Goal: Information Seeking & Learning: Check status

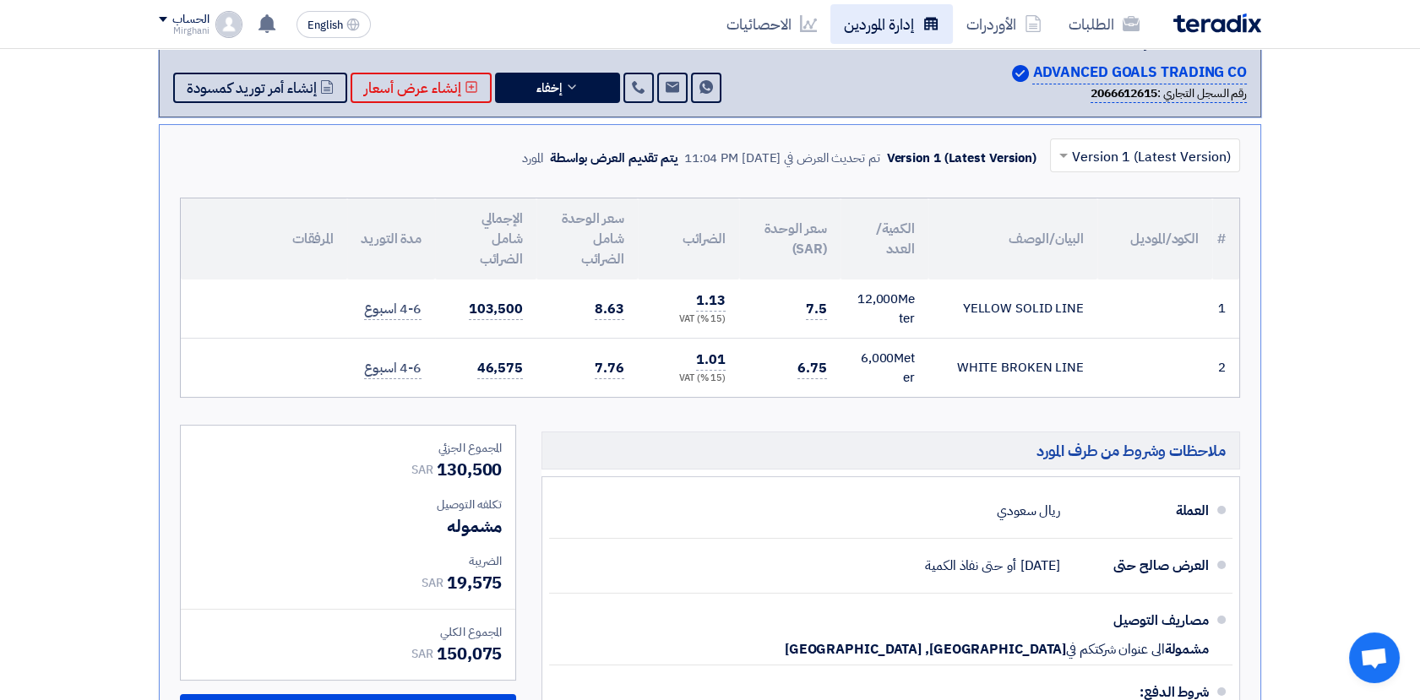
drag, startPoint x: 0, startPoint y: 0, endPoint x: 898, endPoint y: 16, distance: 898.1
click at [898, 16] on link "إدارة الموردين" at bounding box center [891, 24] width 122 height 40
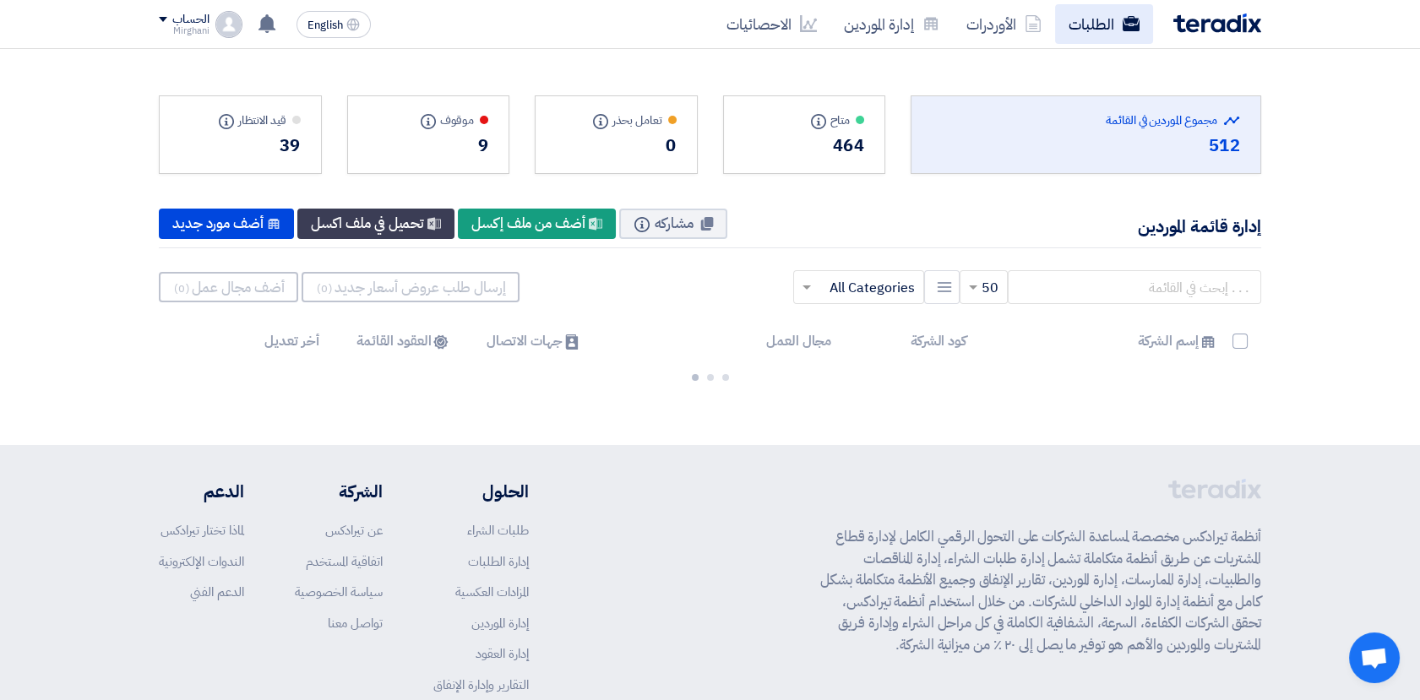
click at [1075, 32] on link "الطلبات" at bounding box center [1104, 24] width 98 height 40
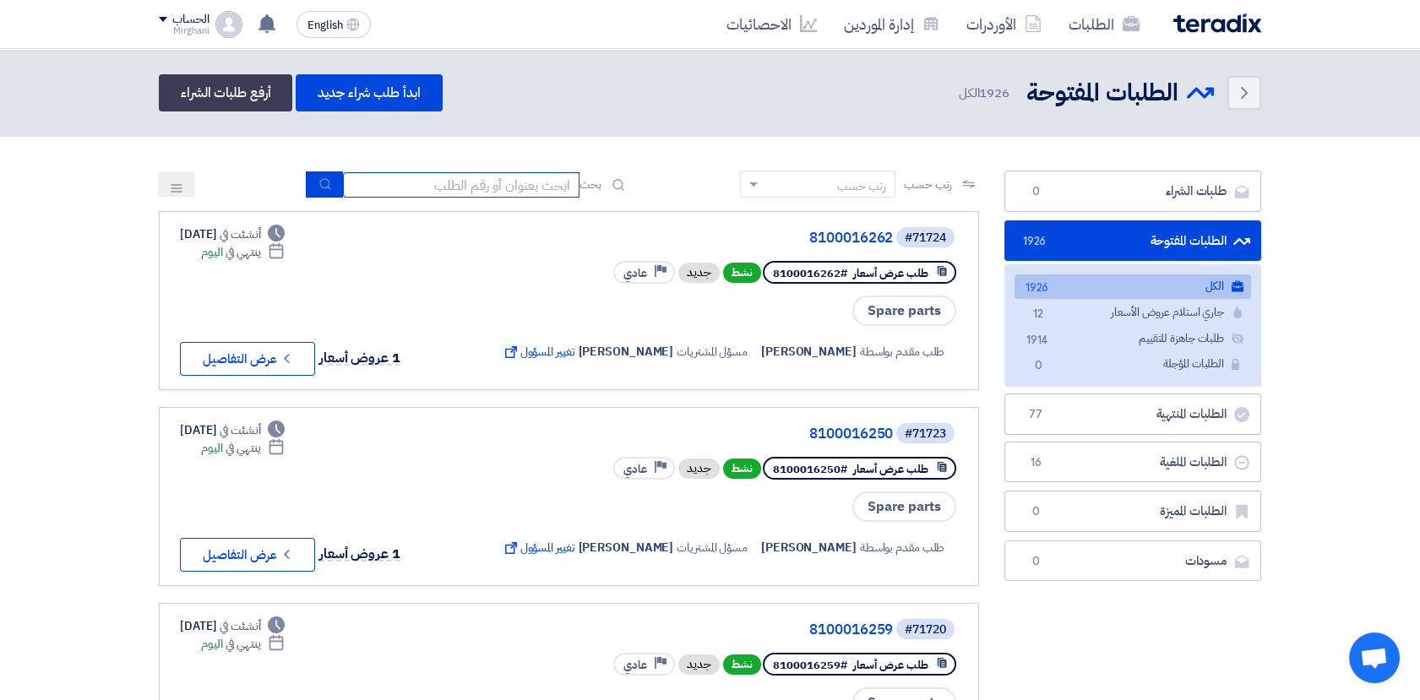
click at [476, 186] on input at bounding box center [461, 184] width 237 height 25
paste input "8100015820"
type input "8100015820"
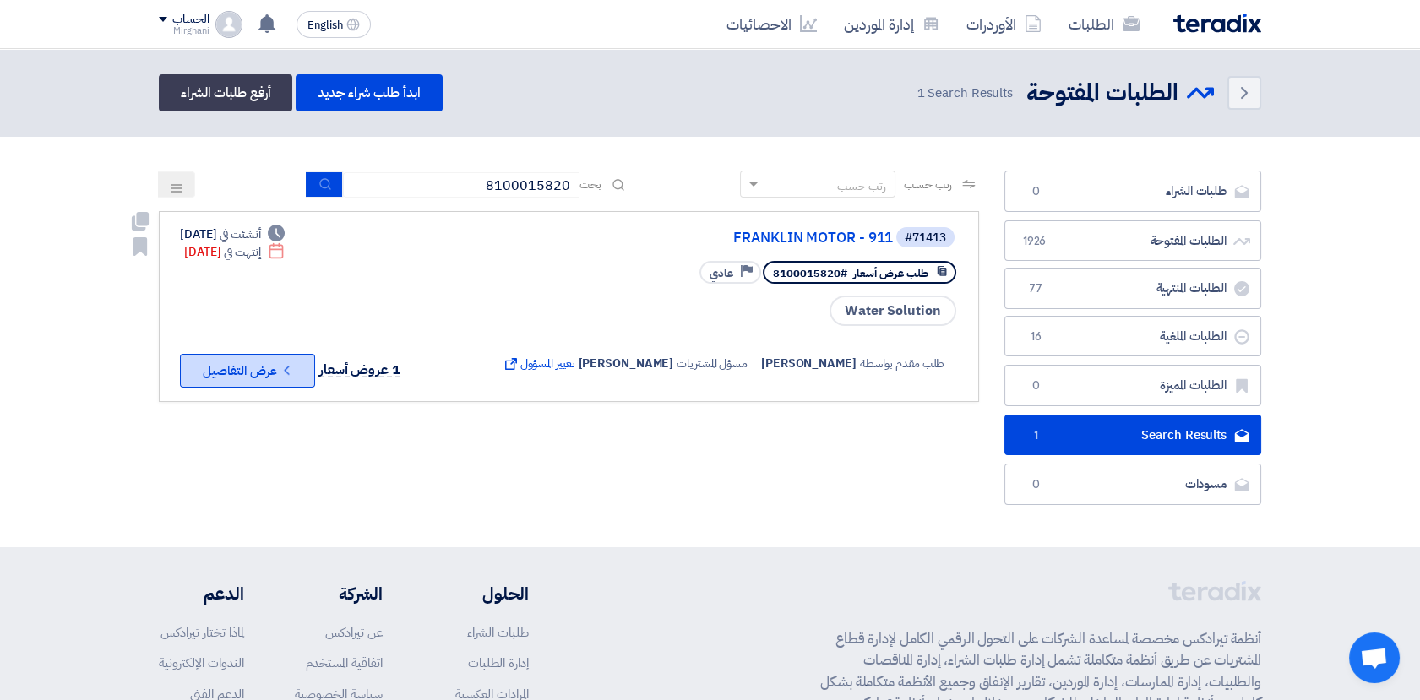
click at [279, 370] on icon "Check details" at bounding box center [287, 370] width 16 height 16
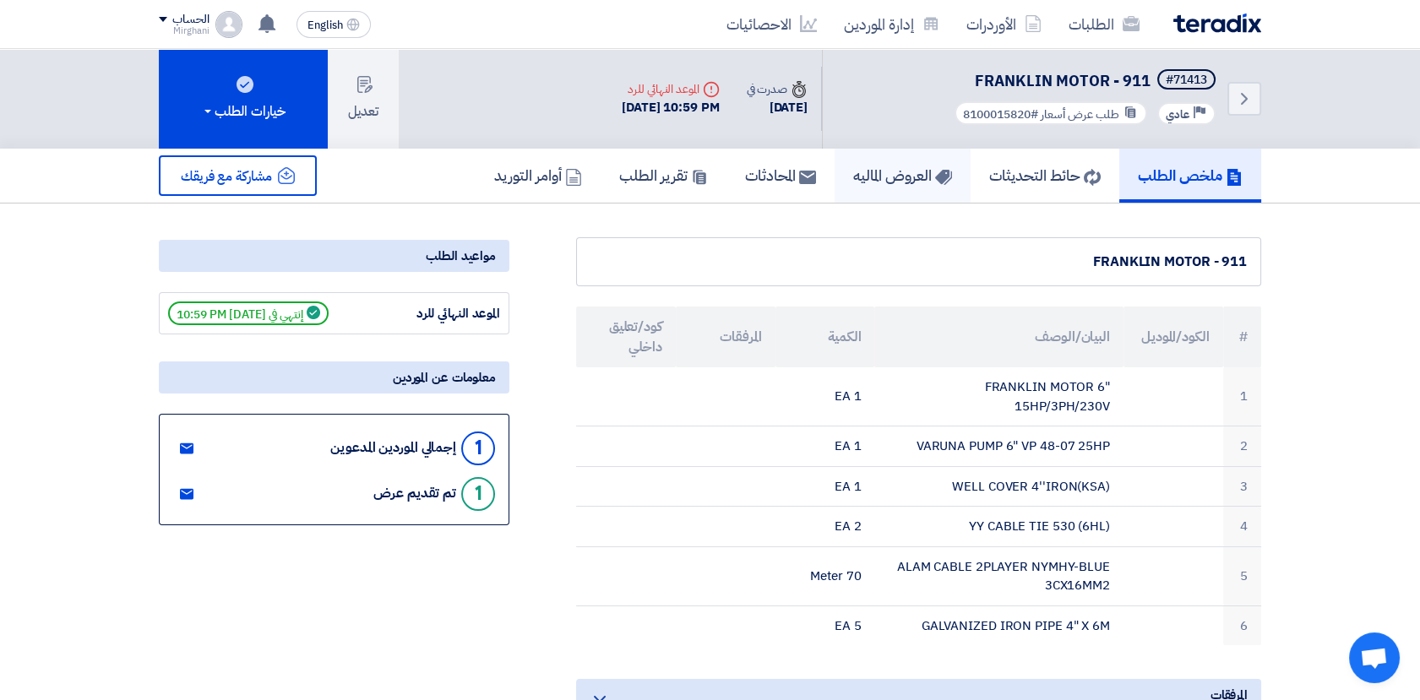
click at [888, 179] on h5 "العروض الماليه" at bounding box center [902, 175] width 99 height 19
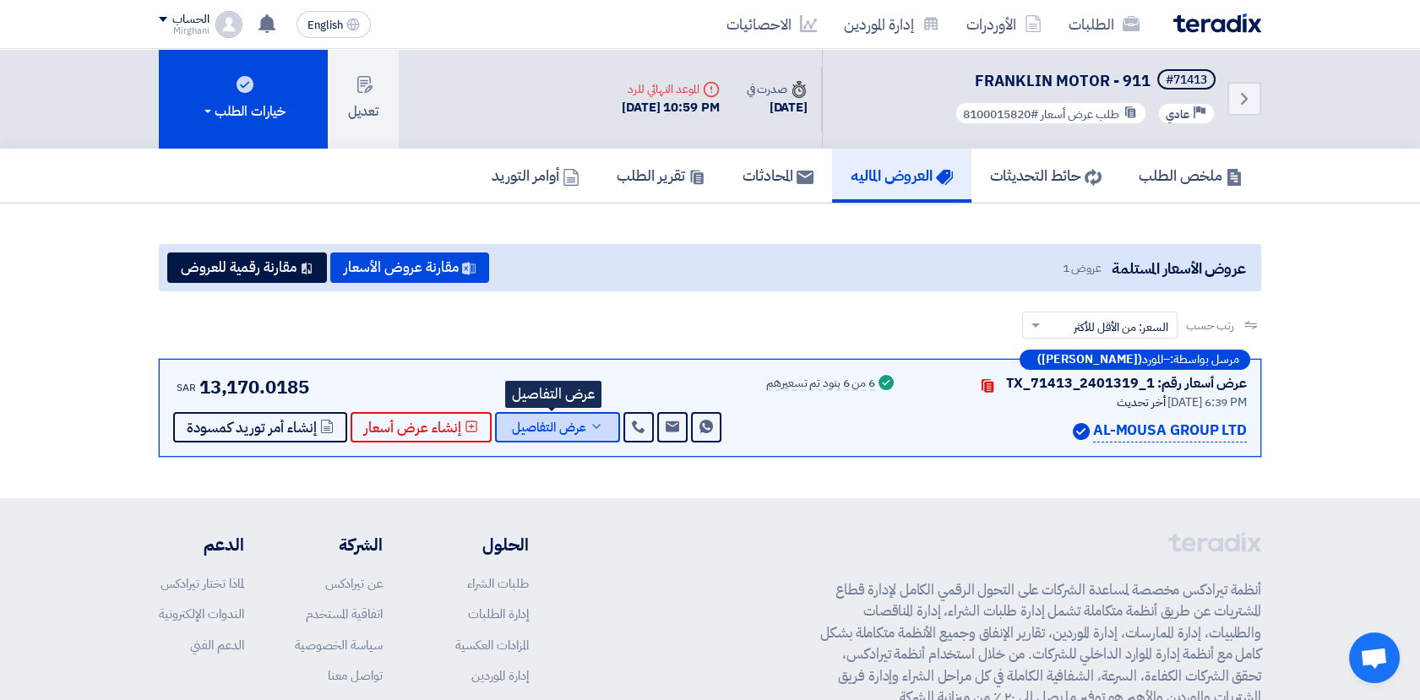
click at [562, 432] on span "عرض التفاصيل" at bounding box center [549, 428] width 74 height 13
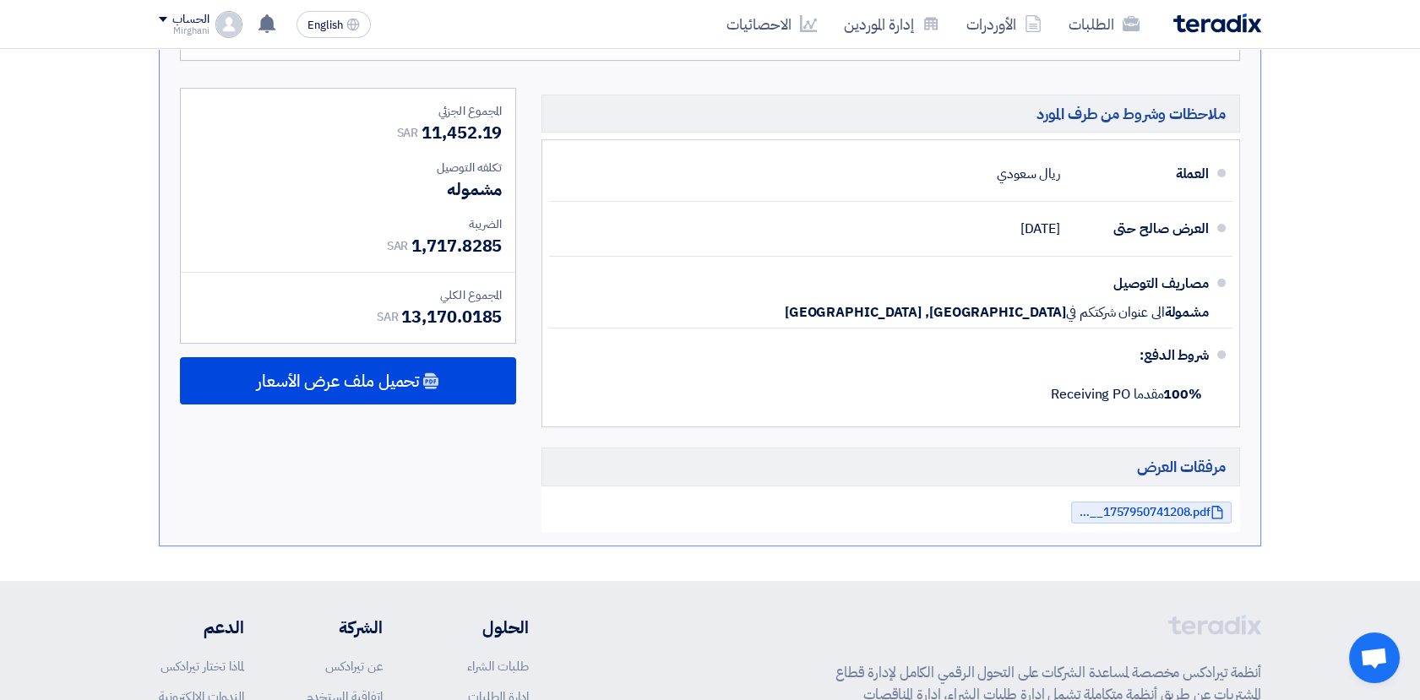
scroll to position [939, 0]
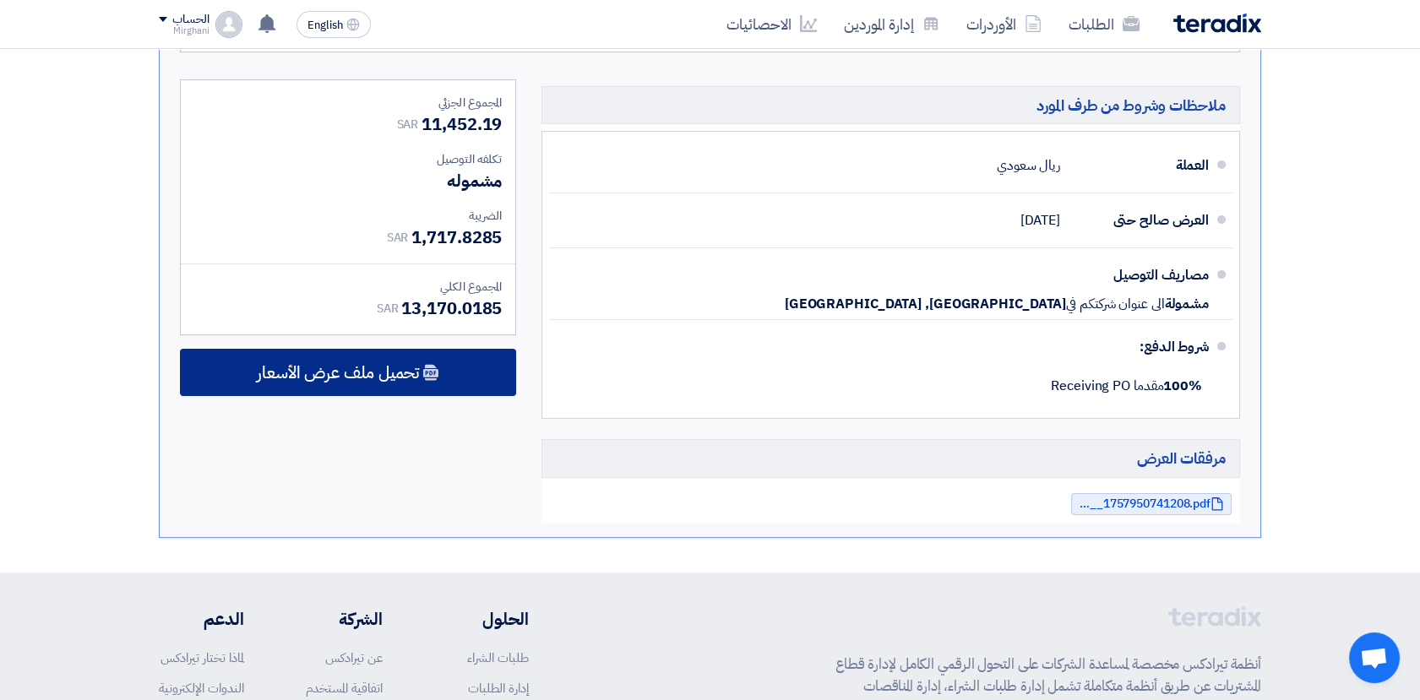
click at [384, 368] on span "تحميل ملف عرض الأسعار" at bounding box center [338, 372] width 162 height 15
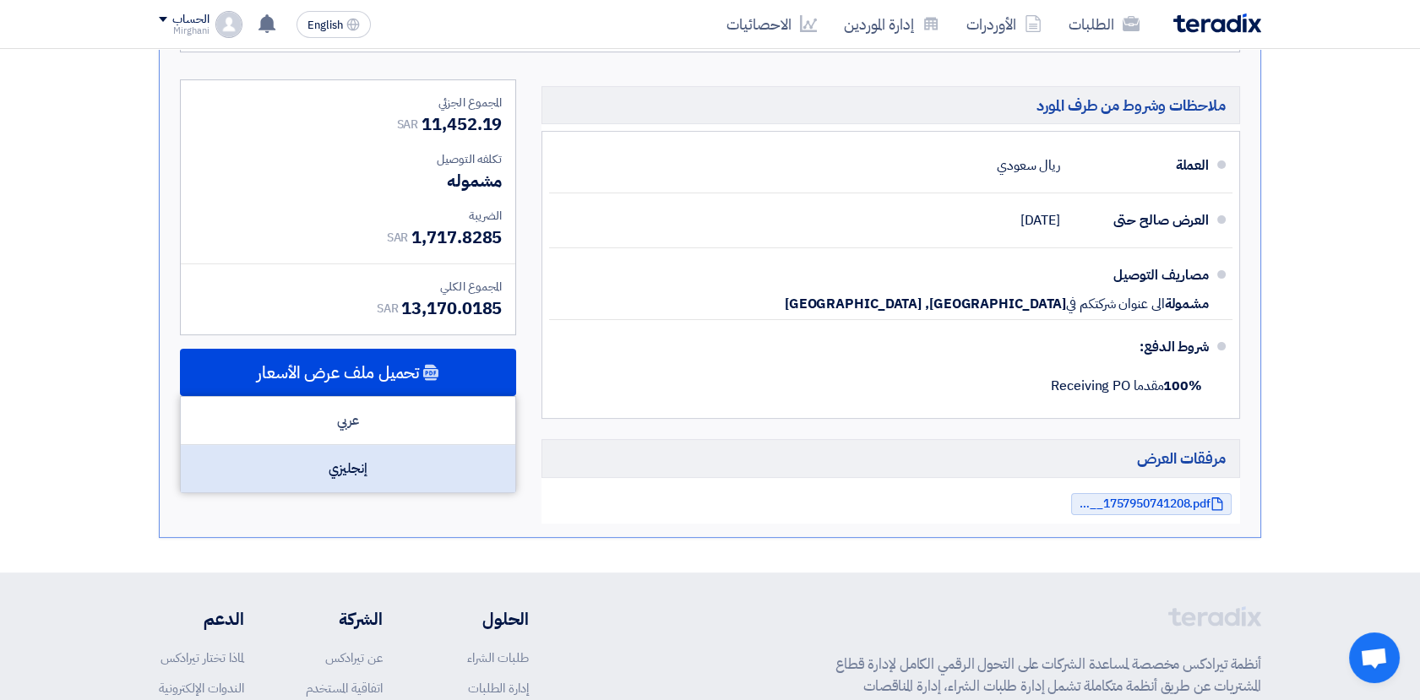
click at [378, 471] on div "إنجليزي" at bounding box center [348, 468] width 335 height 47
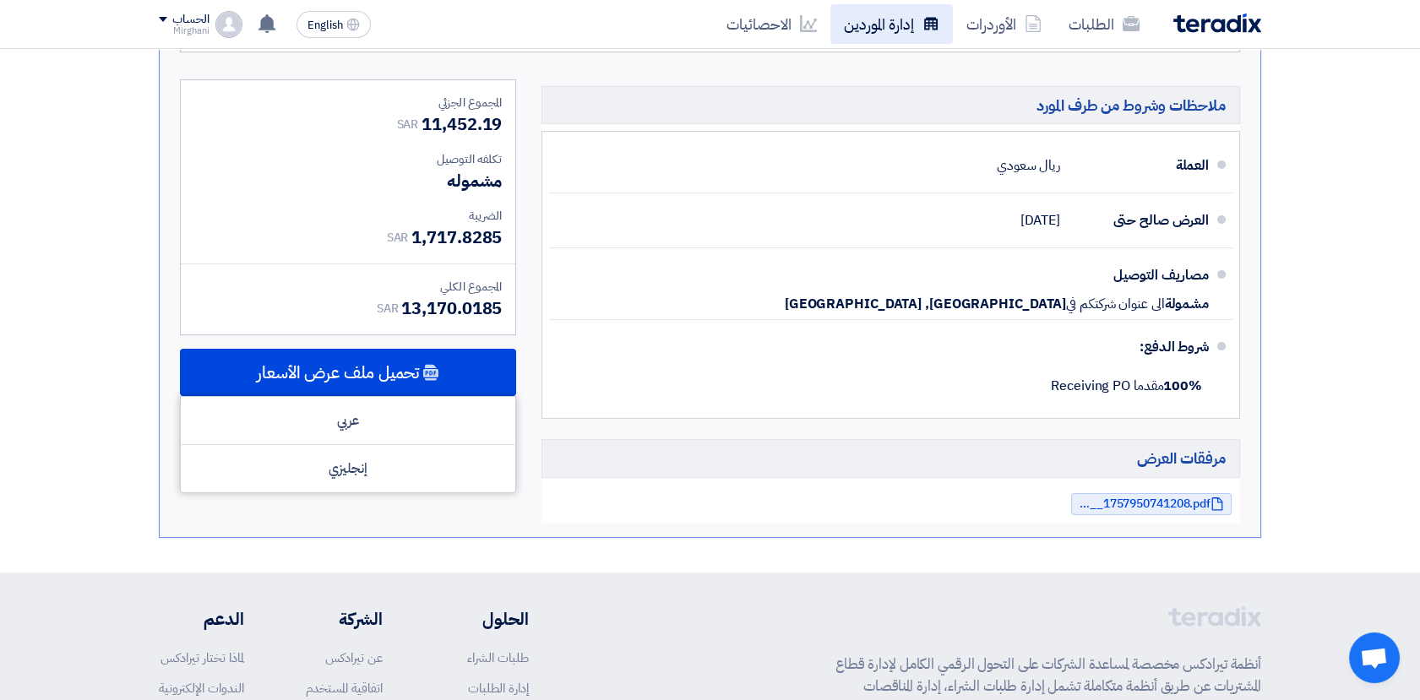
click at [862, 17] on link "إدارة الموردين" at bounding box center [891, 24] width 122 height 40
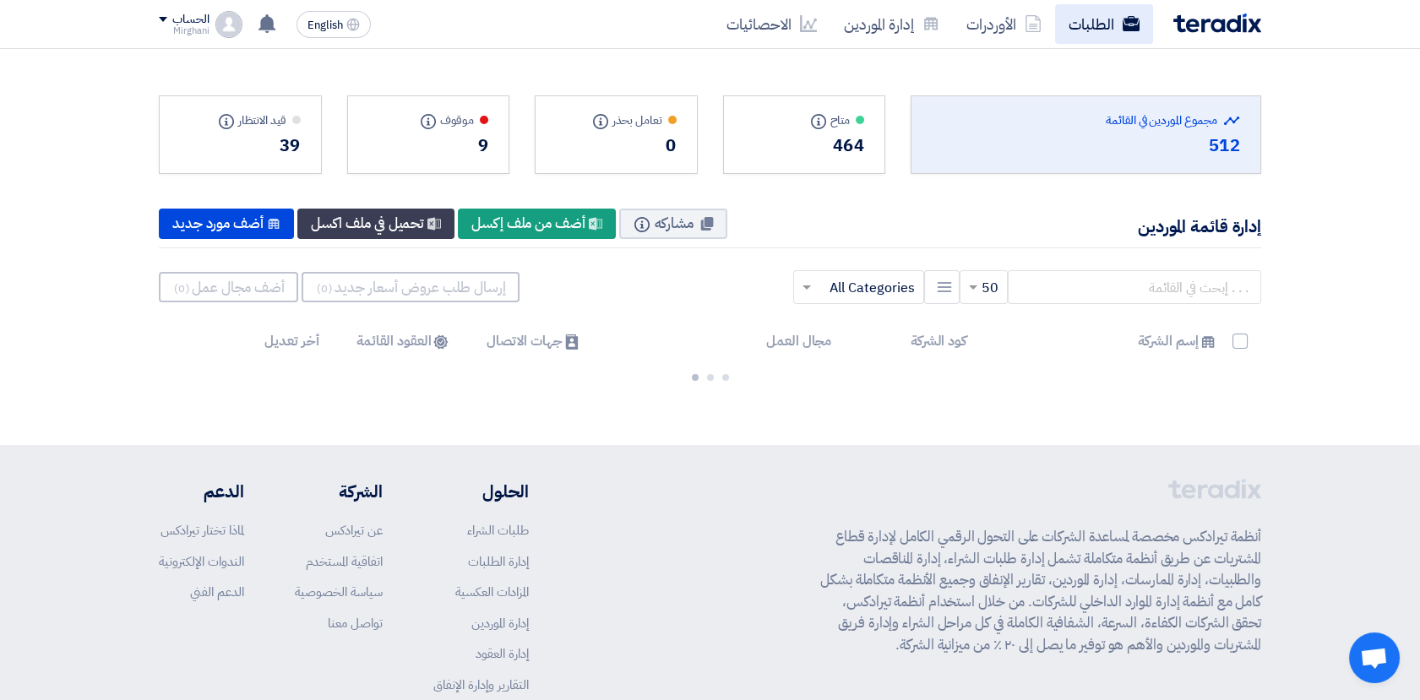
click at [1115, 25] on link "الطلبات" at bounding box center [1104, 24] width 98 height 40
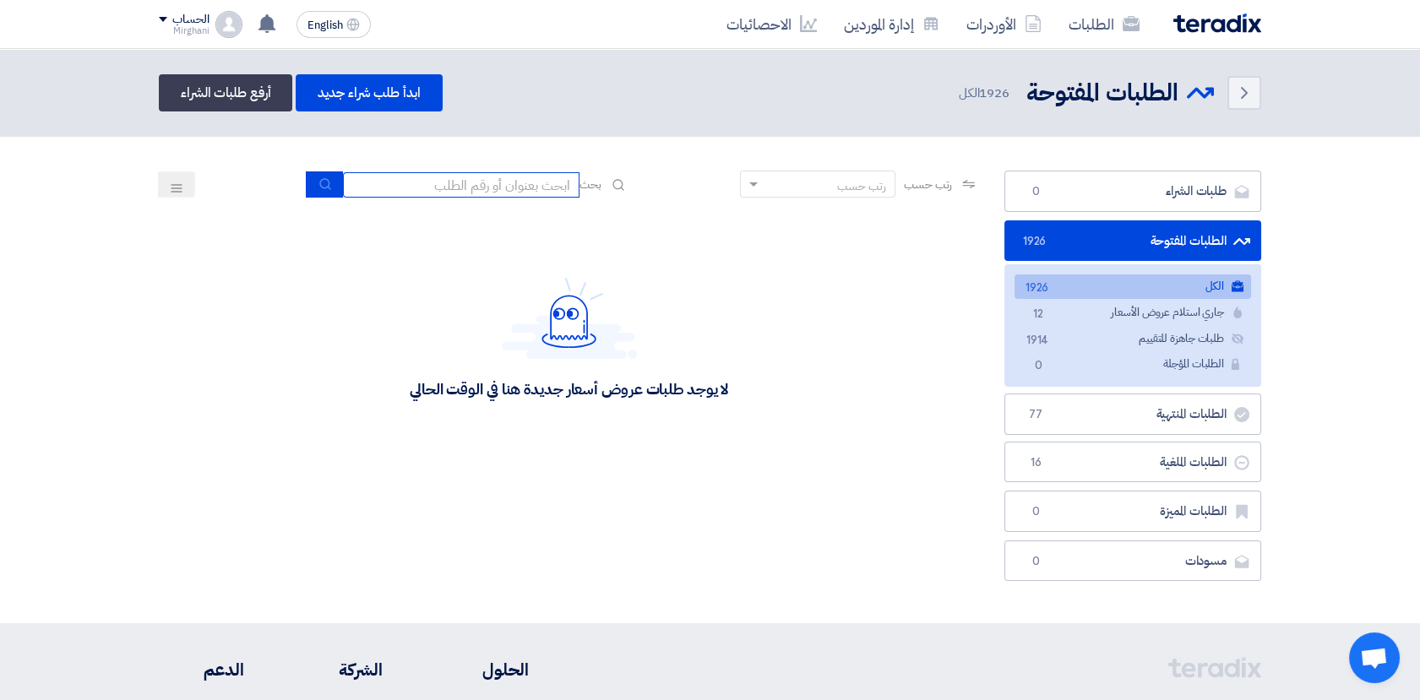
click at [548, 191] on input at bounding box center [461, 184] width 237 height 25
paste input "8100015819"
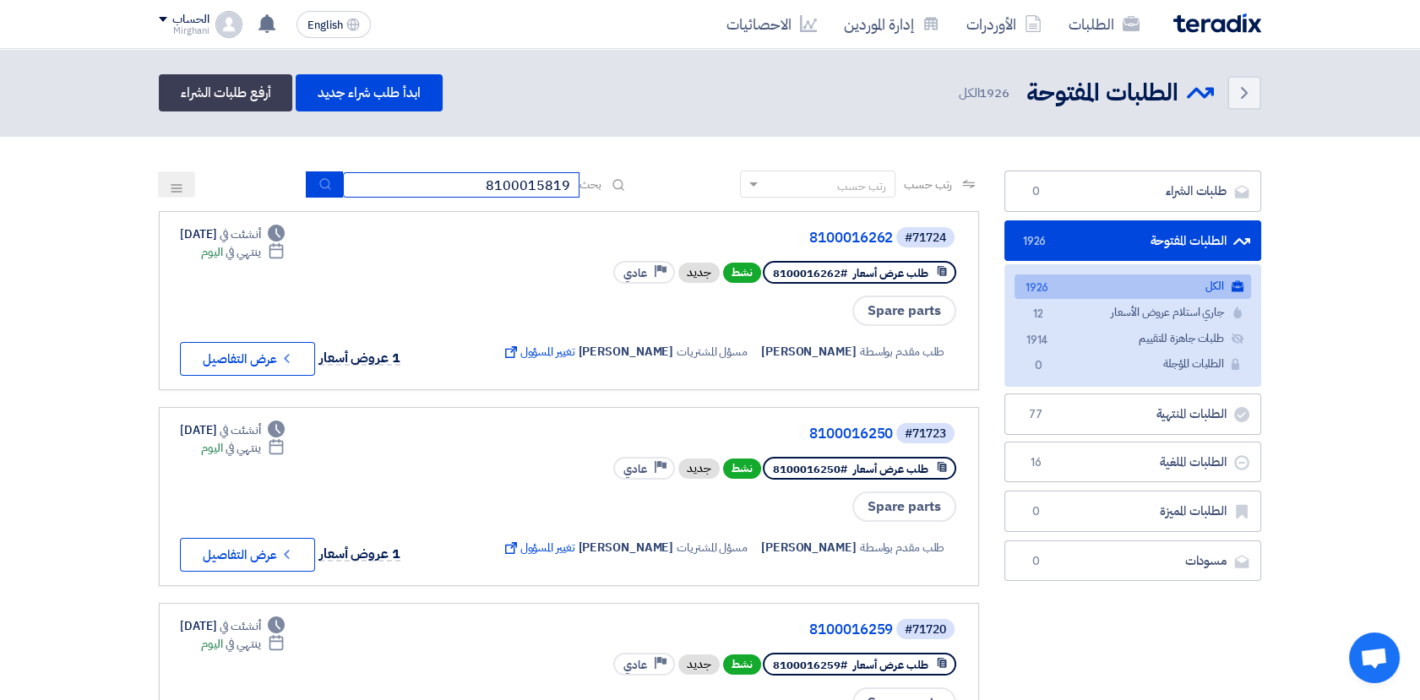
type input "8100015819"
click at [325, 188] on use "submit" at bounding box center [324, 183] width 11 height 11
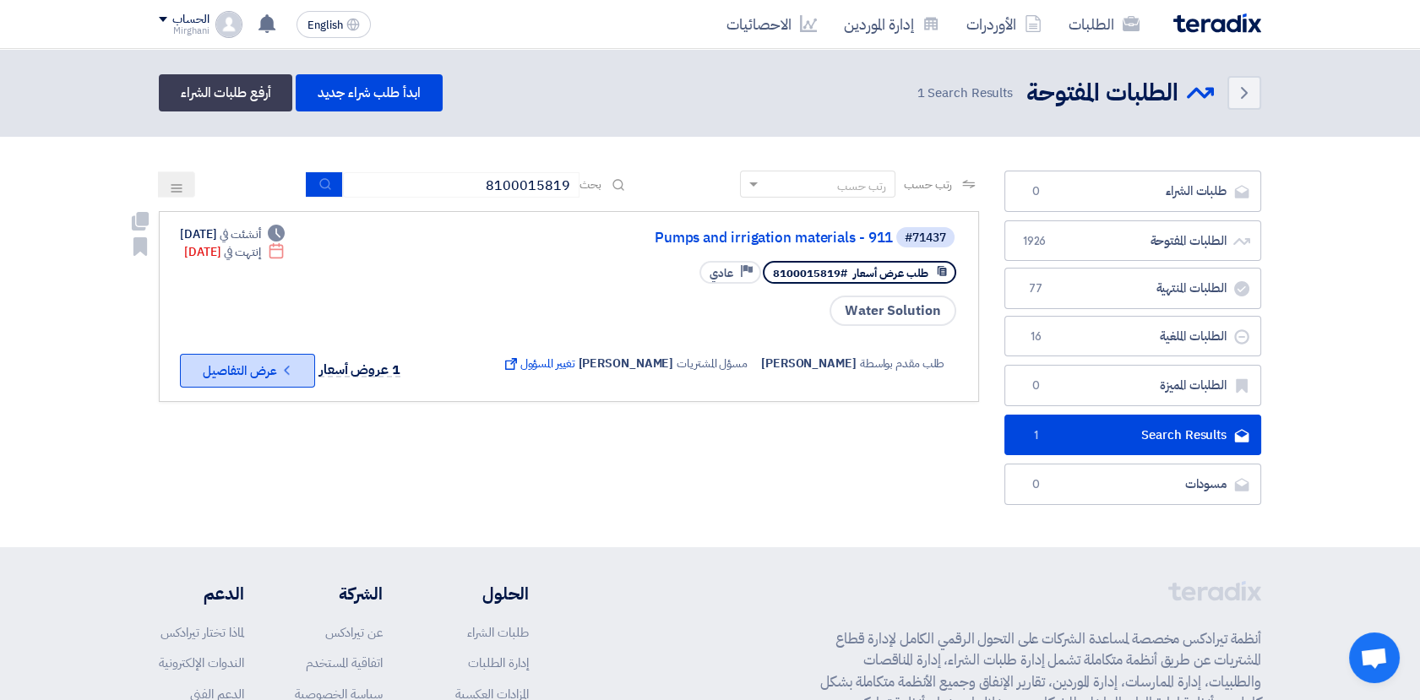
click at [263, 368] on button "Check details عرض التفاصيل" at bounding box center [247, 371] width 135 height 34
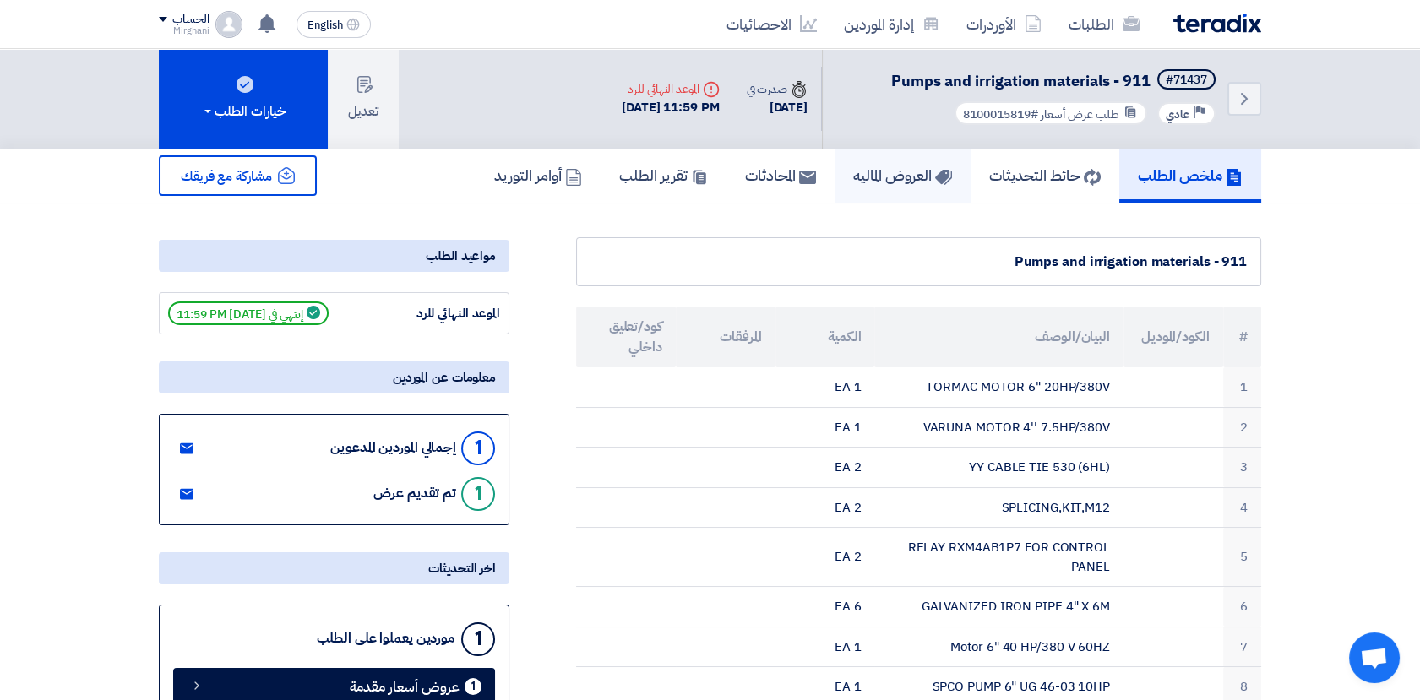
click at [879, 173] on h5 "العروض الماليه" at bounding box center [902, 175] width 99 height 19
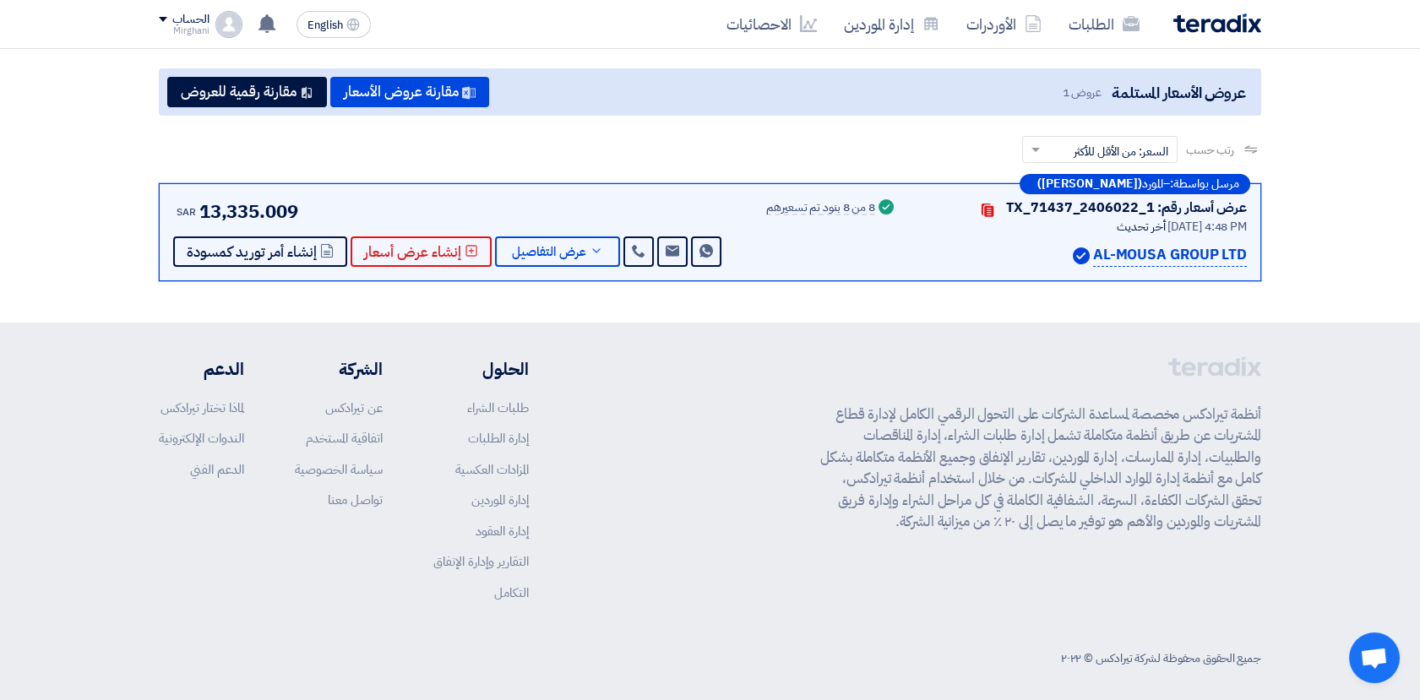
scroll to position [183, 0]
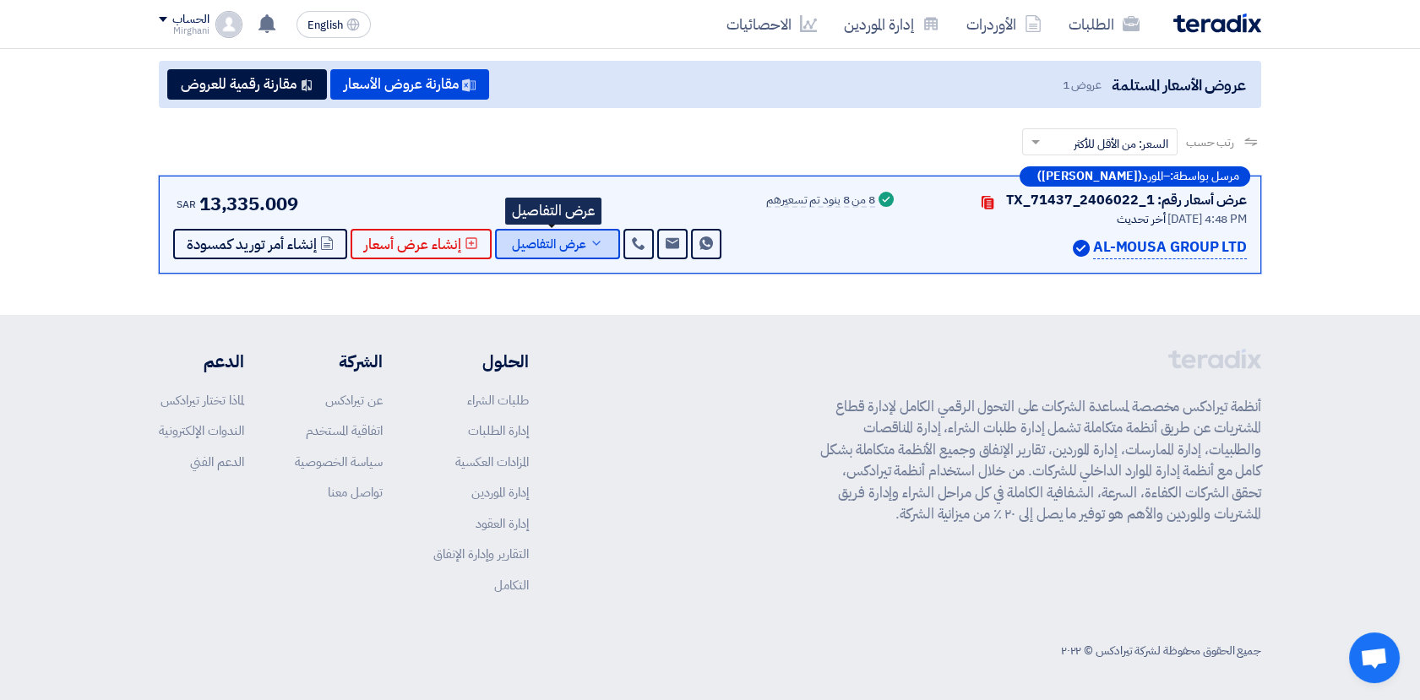
click at [564, 240] on span "عرض التفاصيل" at bounding box center [549, 244] width 74 height 13
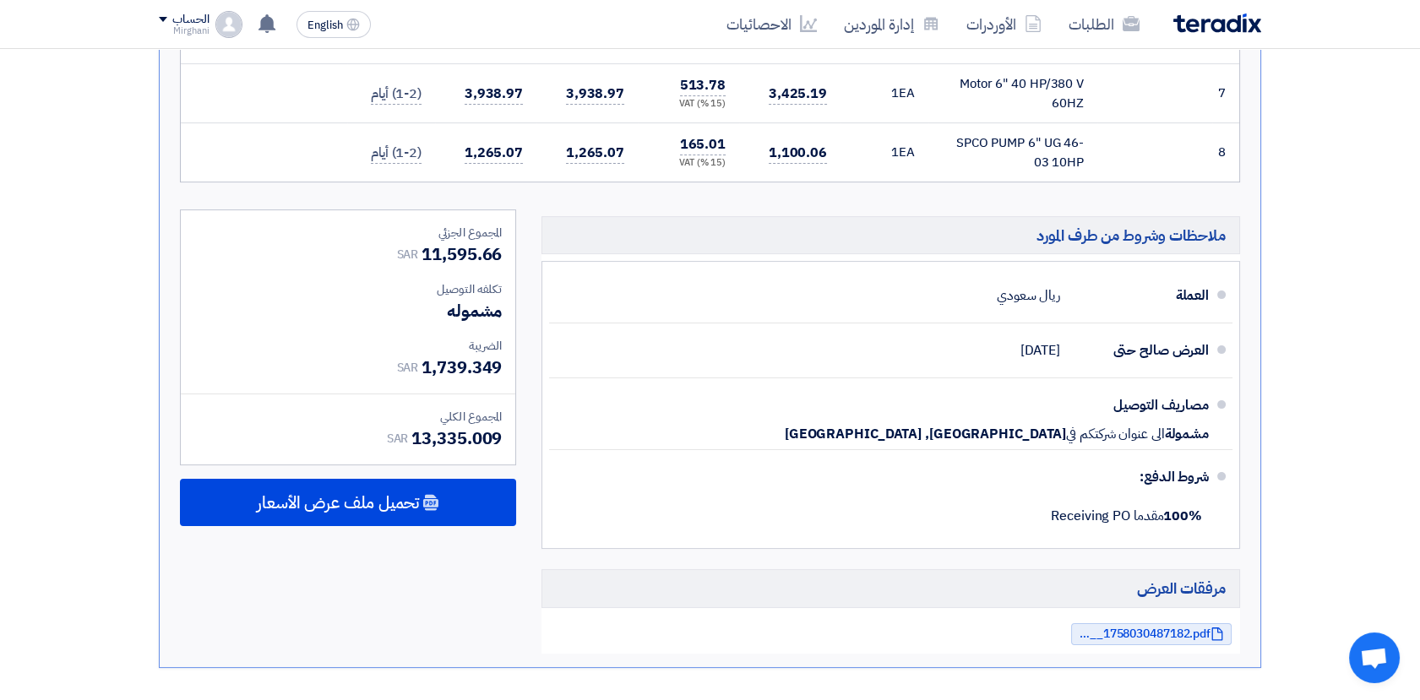
scroll to position [934, 0]
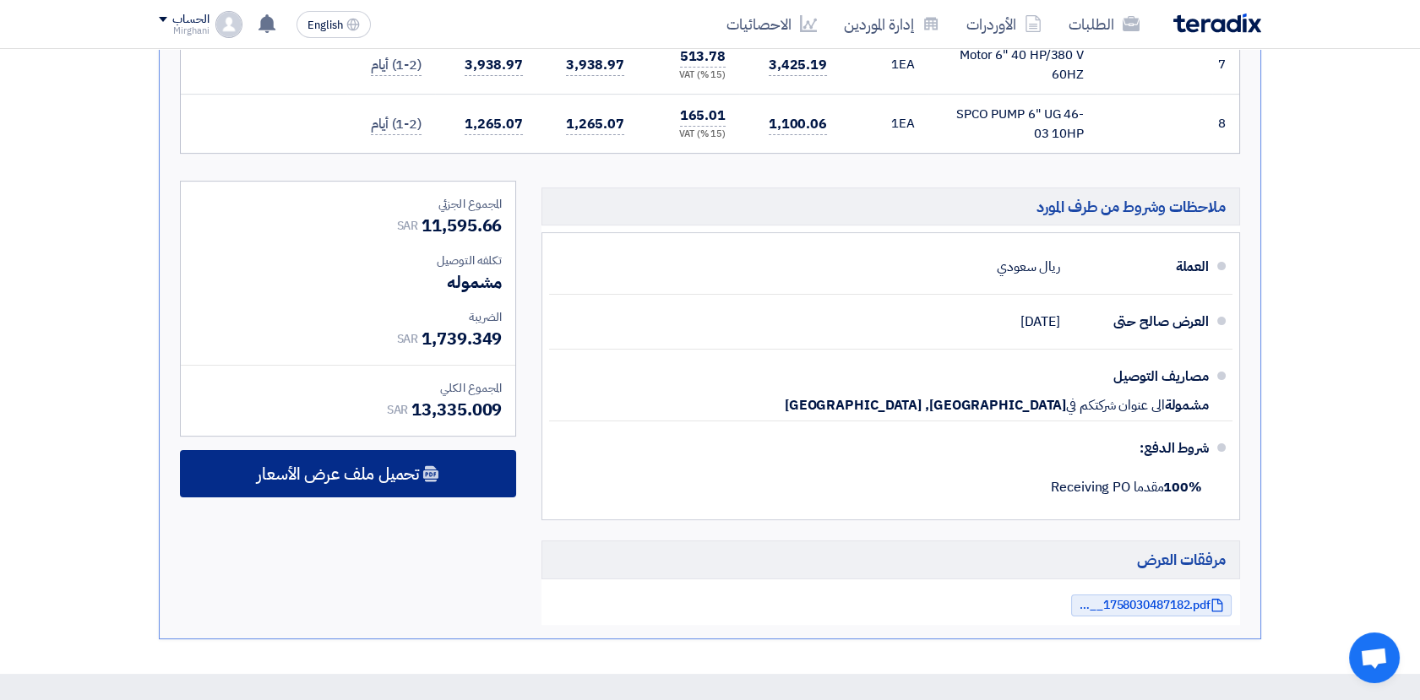
click at [379, 473] on span "تحميل ملف عرض الأسعار" at bounding box center [338, 473] width 162 height 15
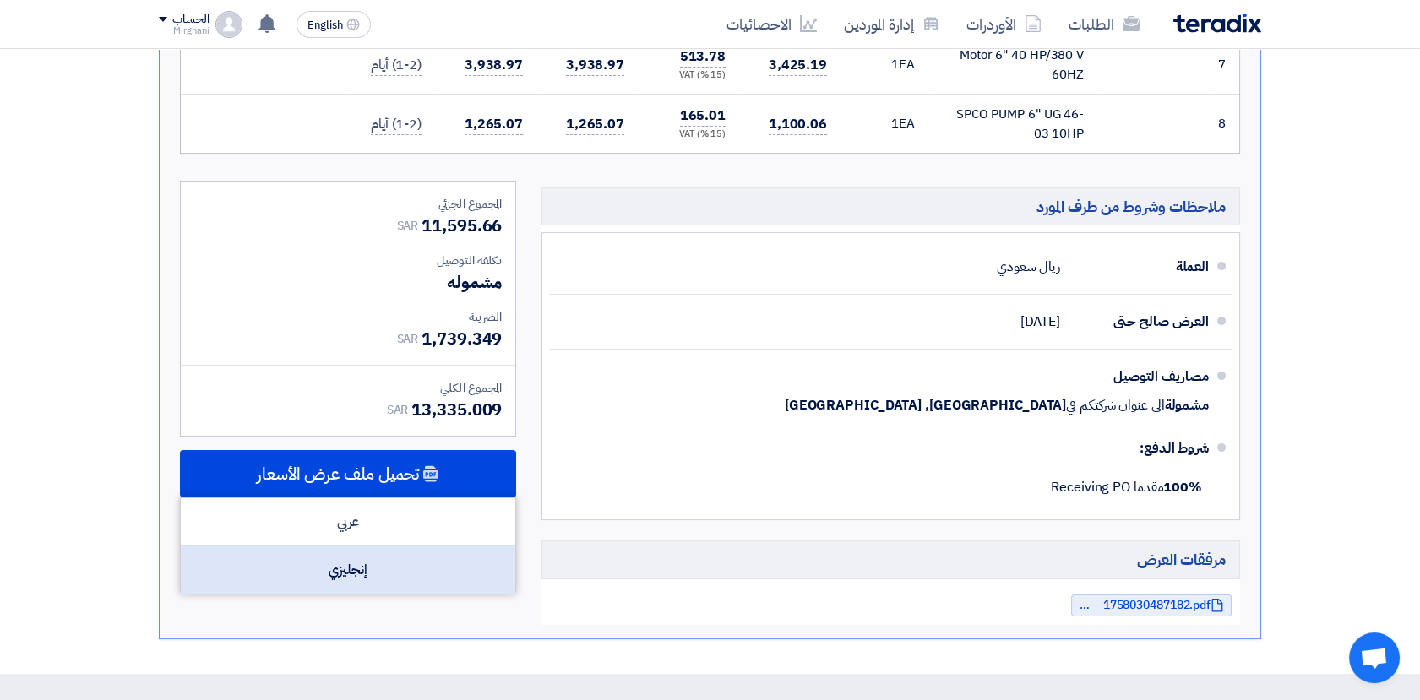
click at [358, 571] on div "إنجليزي" at bounding box center [348, 570] width 335 height 47
